Goal: Browse casually: Explore the website without a specific task or goal

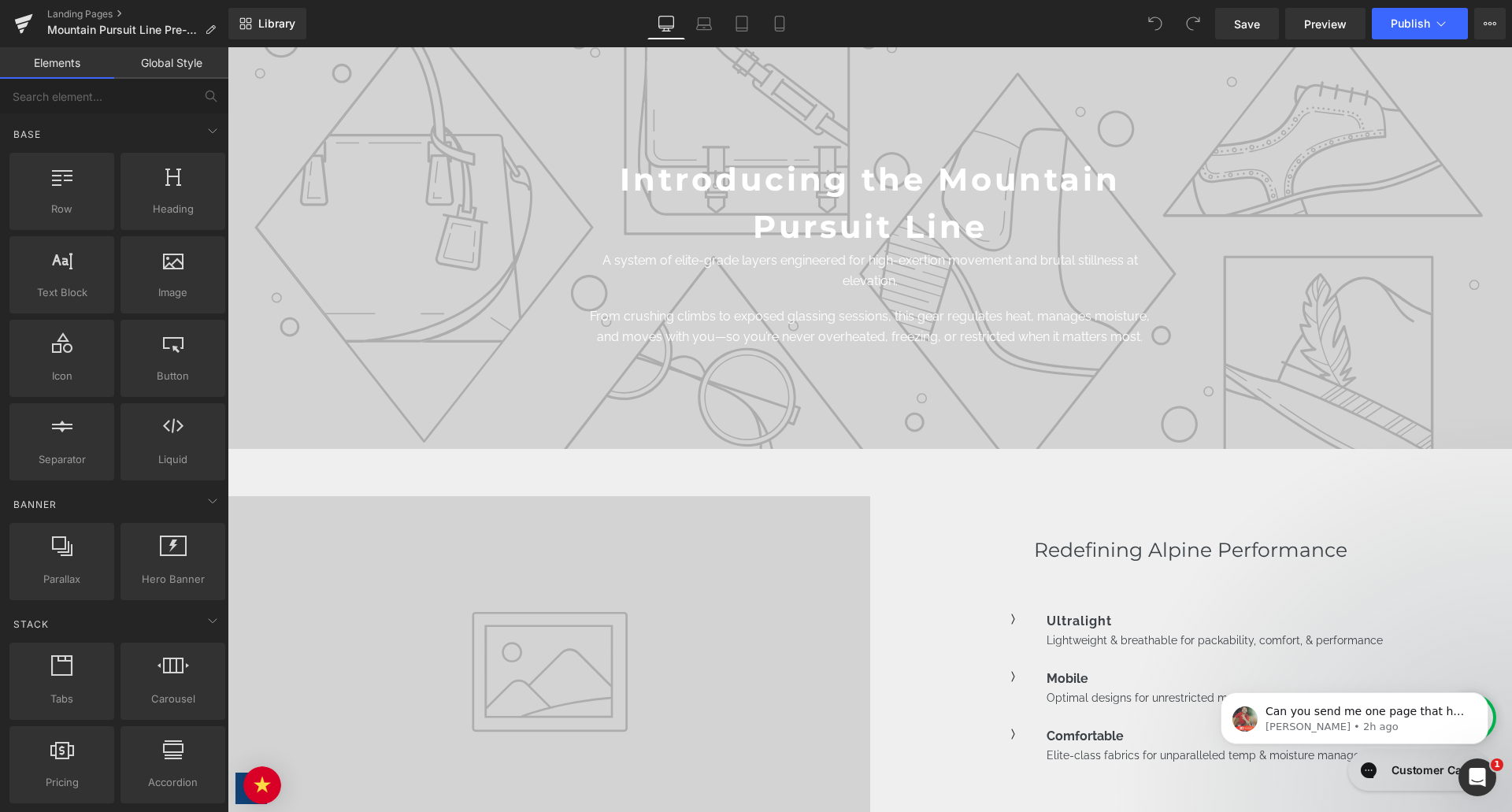
scroll to position [5828, 0]
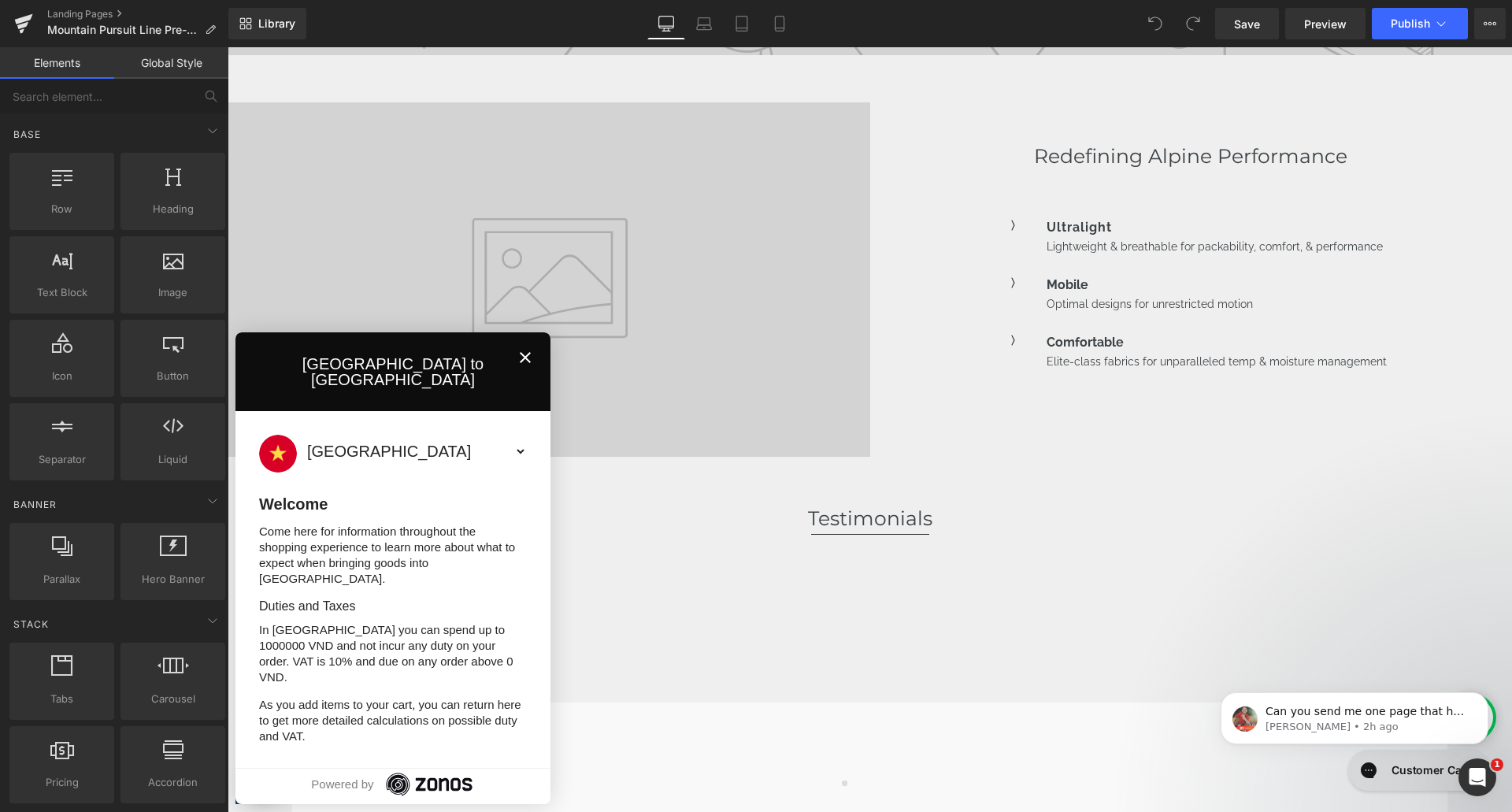
click at [526, 363] on icon at bounding box center [525, 358] width 11 height 11
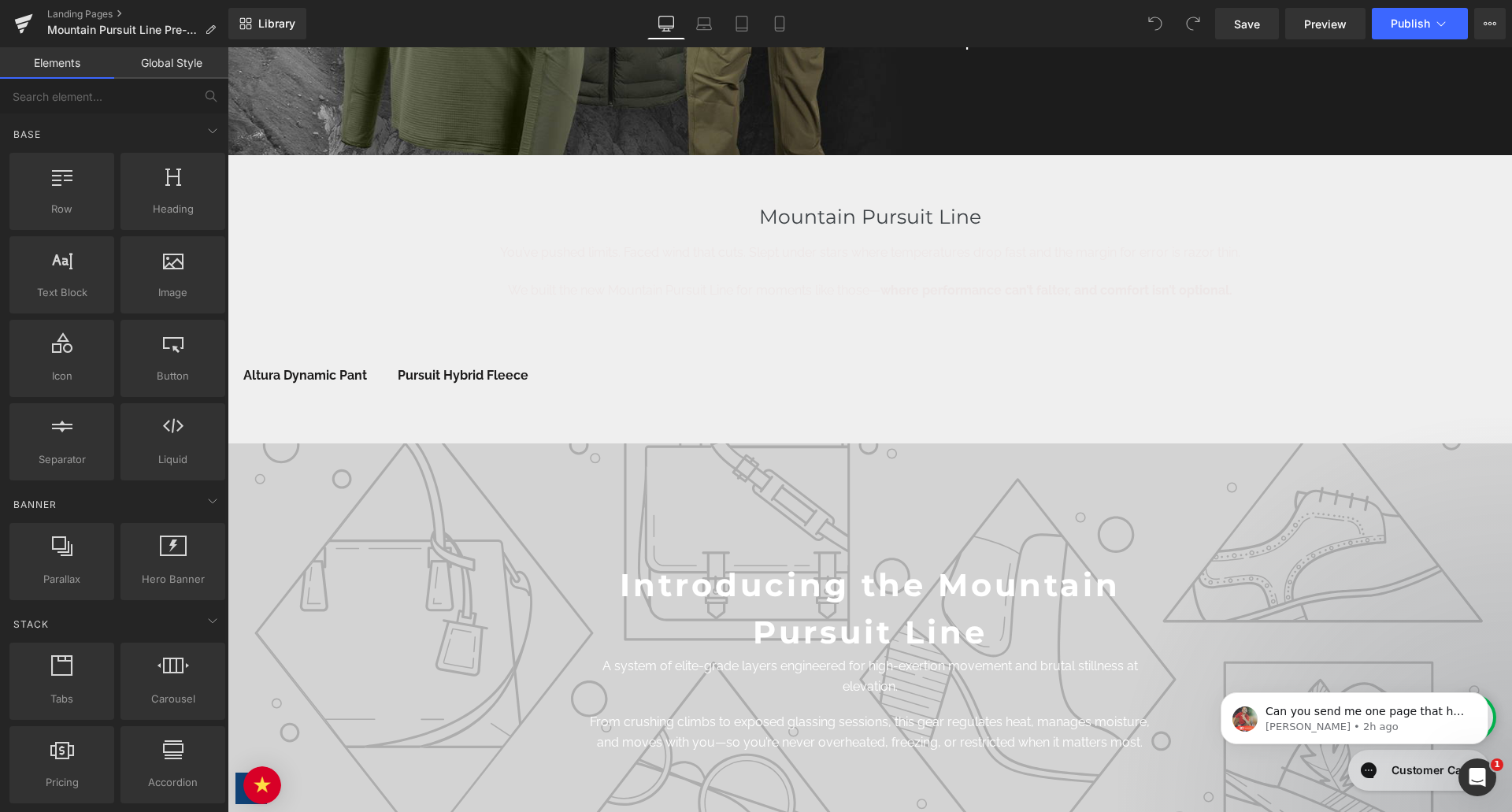
scroll to position [4961, 0]
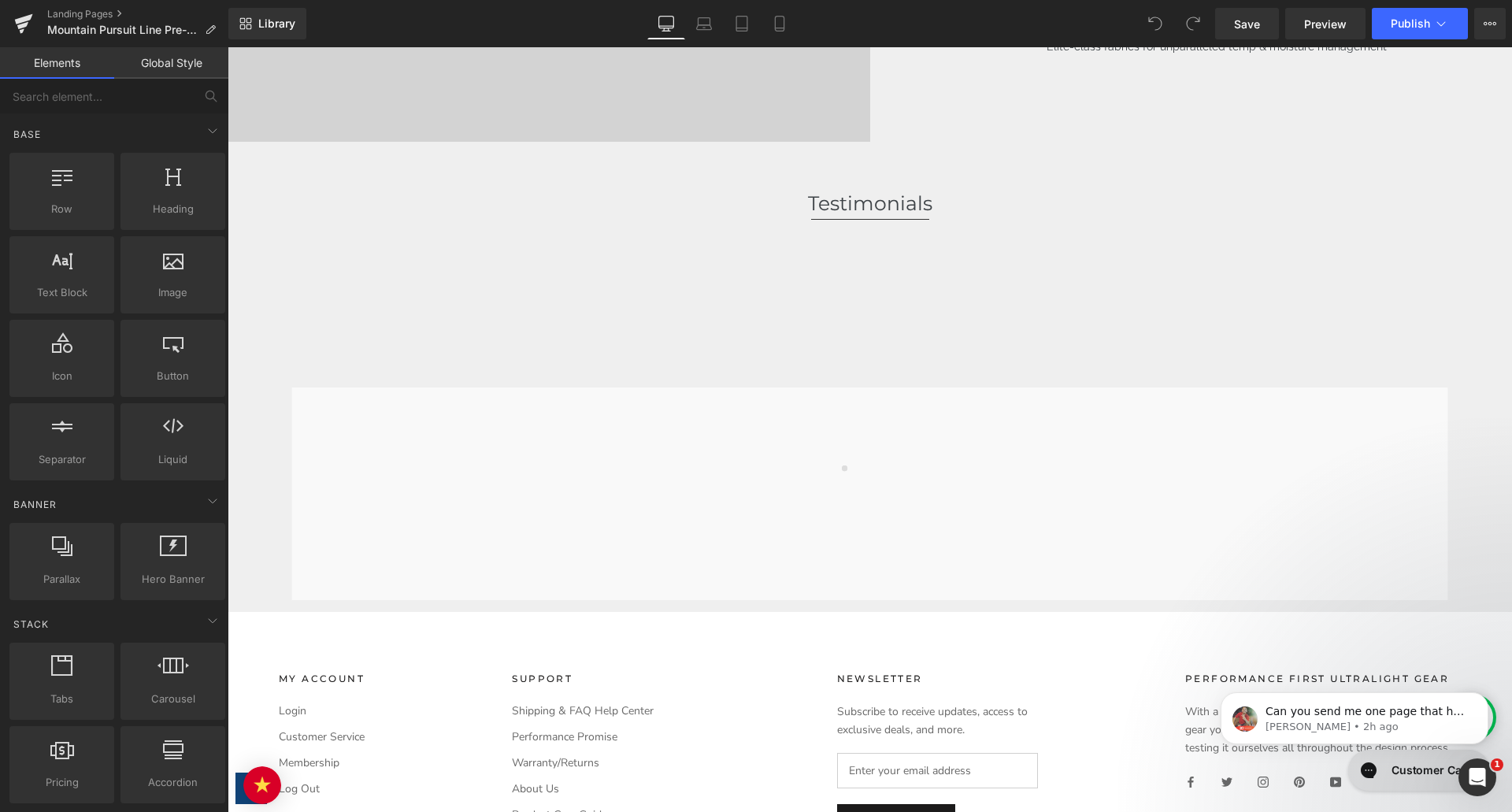
scroll to position [6379, 0]
